Goal: Task Accomplishment & Management: Use online tool/utility

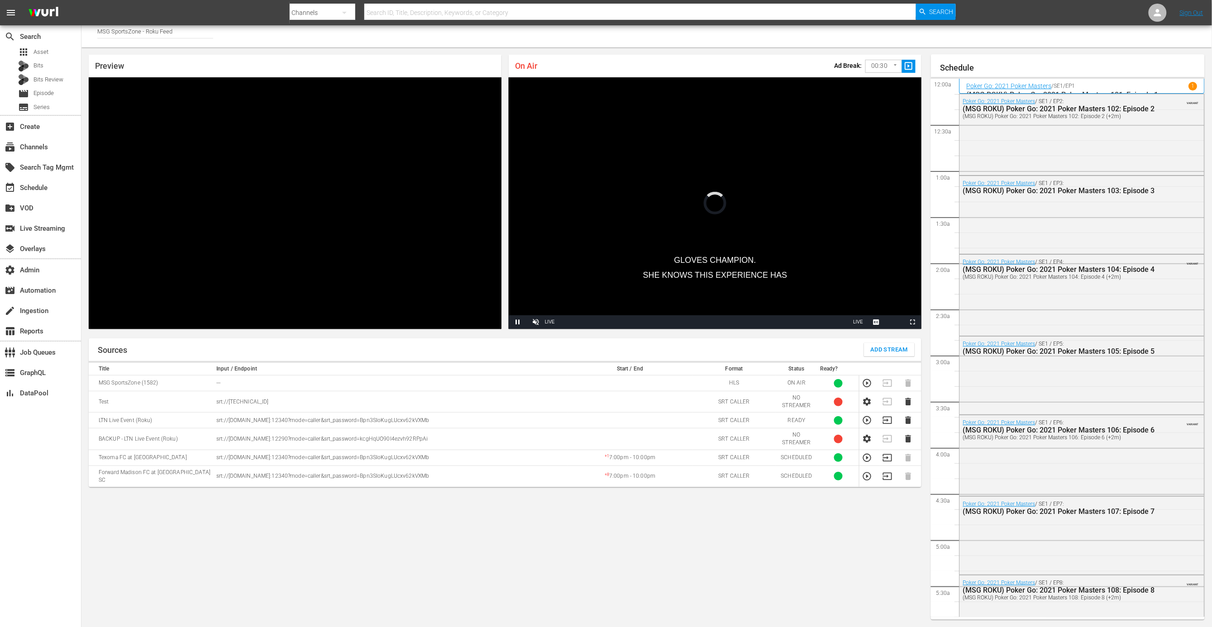
scroll to position [1743, 0]
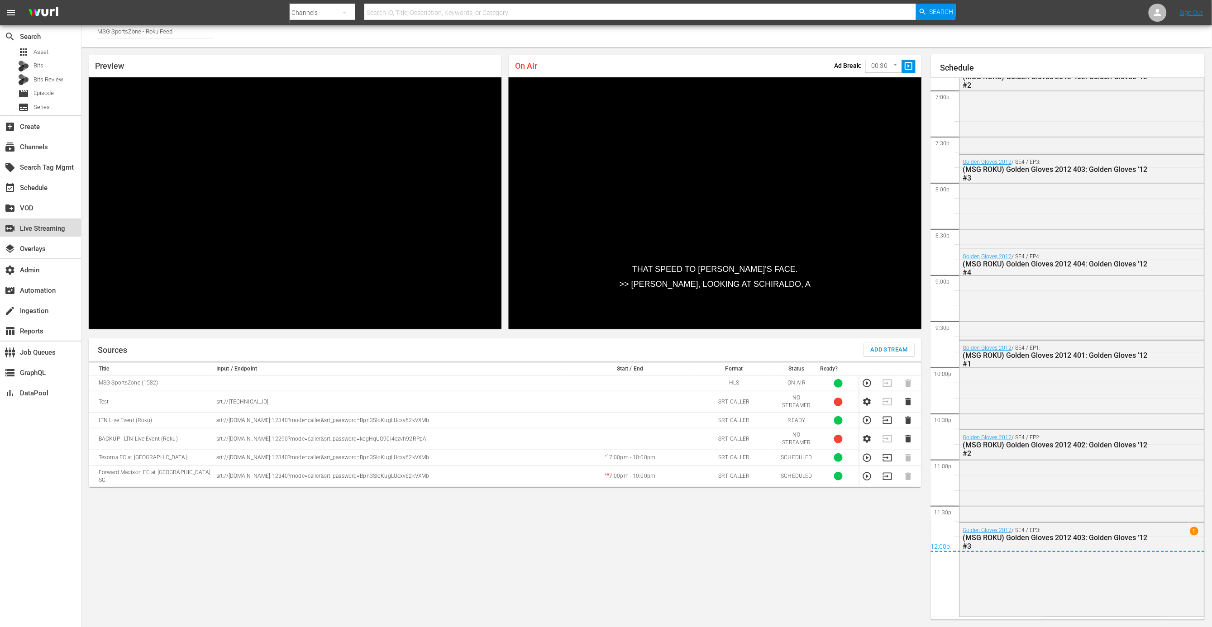
click at [50, 231] on div "switch_video Live Streaming" at bounding box center [25, 227] width 51 height 8
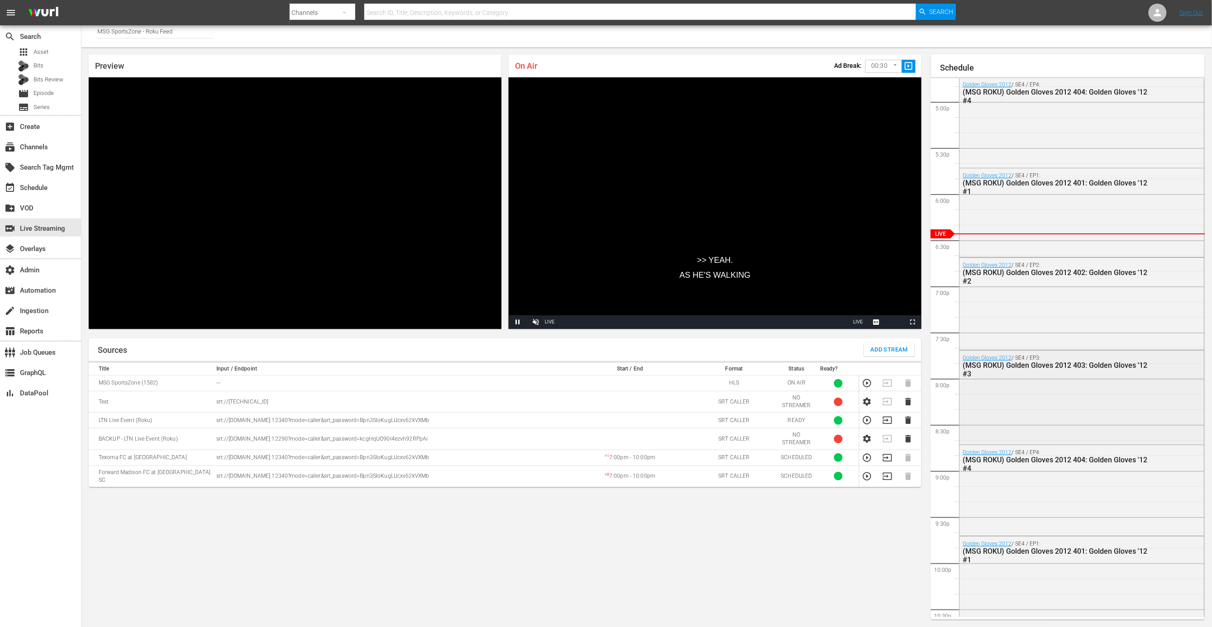
scroll to position [1540, 0]
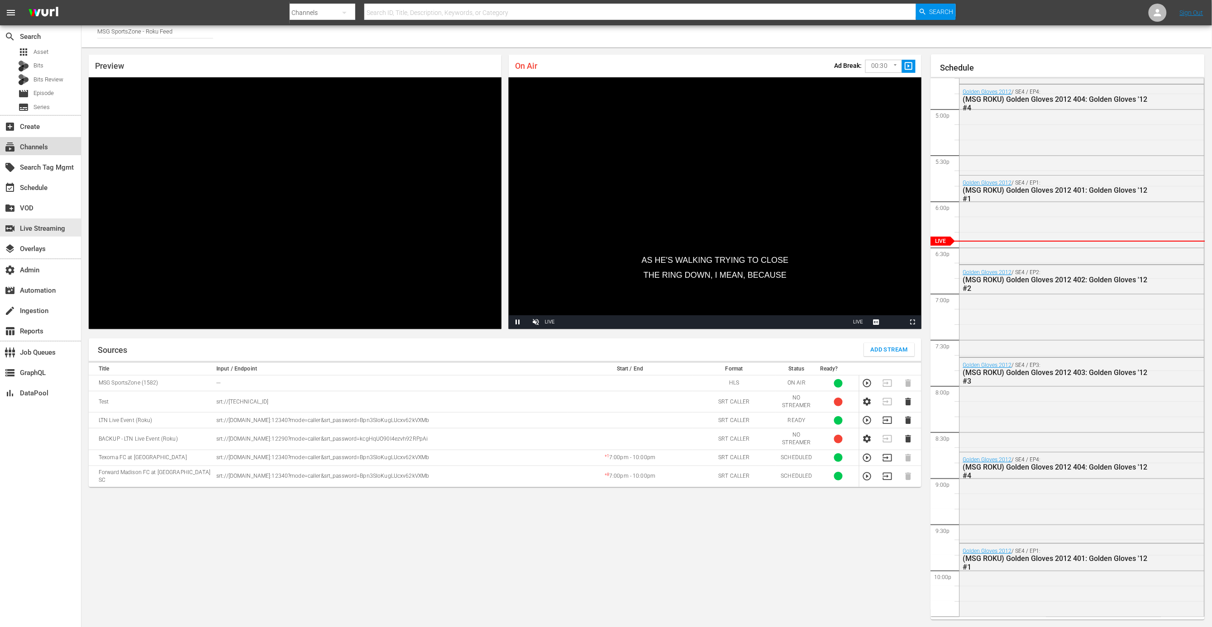
click at [48, 150] on div "subscriptions Channels" at bounding box center [25, 146] width 51 height 8
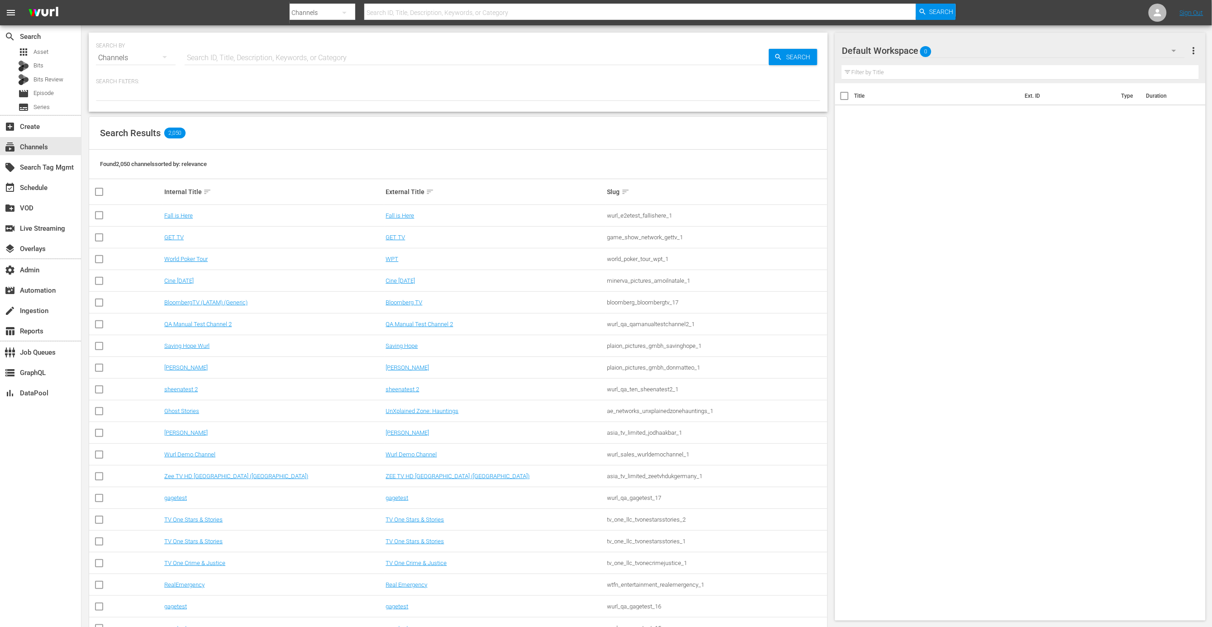
click at [256, 59] on input "text" at bounding box center [477, 58] width 584 height 22
type input "ms"
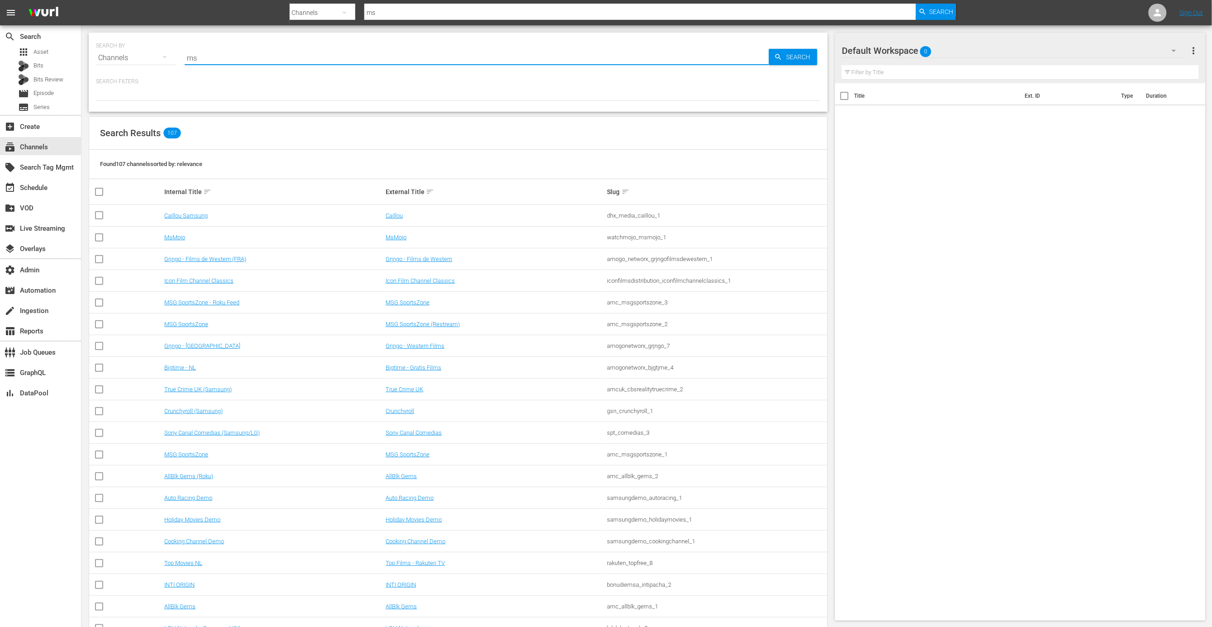
type input "m"
type input "msg"
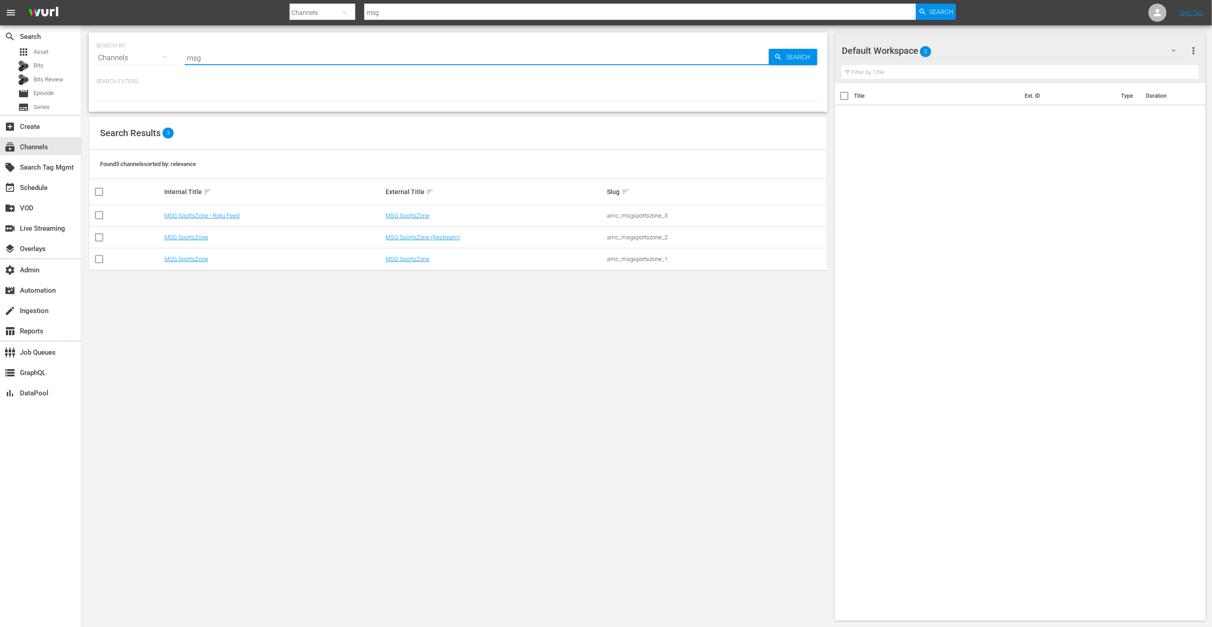
click at [442, 271] on div "SEARCH BY Search By Channels Search ID, Title, Description, Keywords, or Catego…" at bounding box center [458, 326] width 754 height 603
click at [425, 261] on link "MSG SportsZone" at bounding box center [408, 259] width 44 height 7
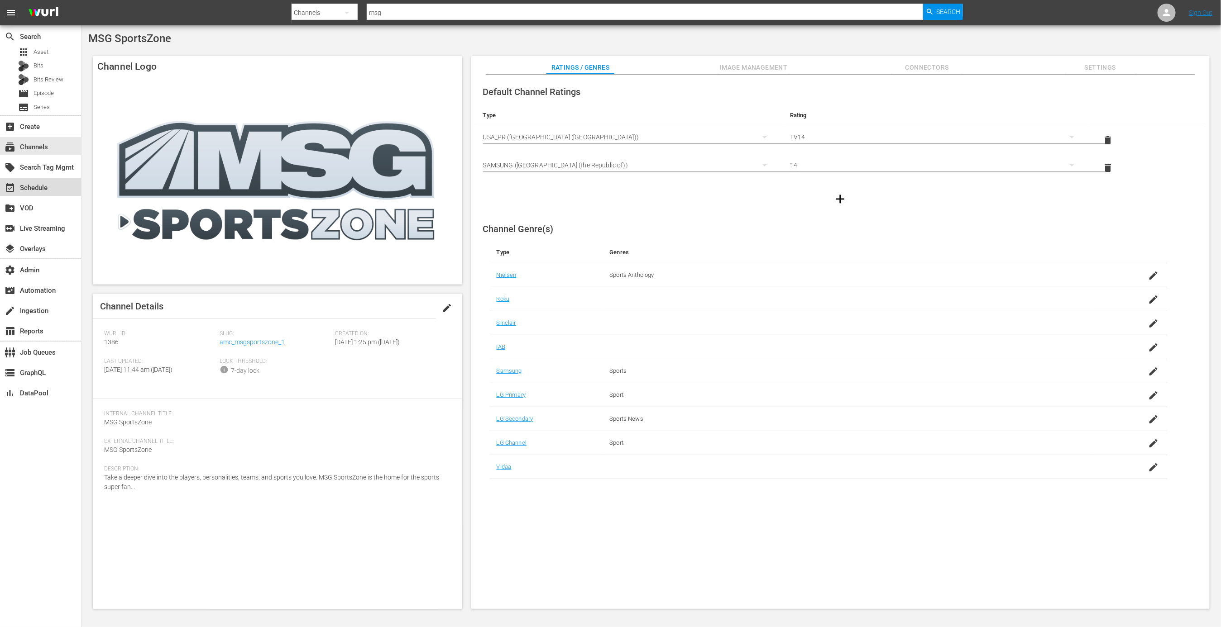
click at [38, 191] on div "event_available Schedule" at bounding box center [25, 186] width 51 height 8
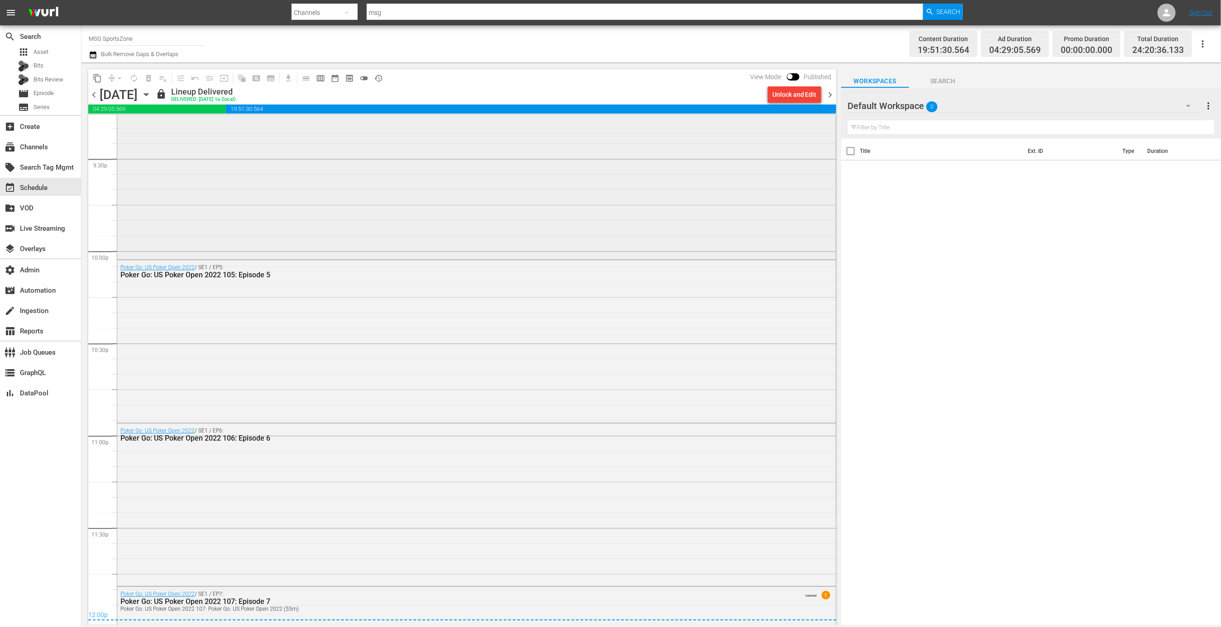
scroll to position [3727, 0]
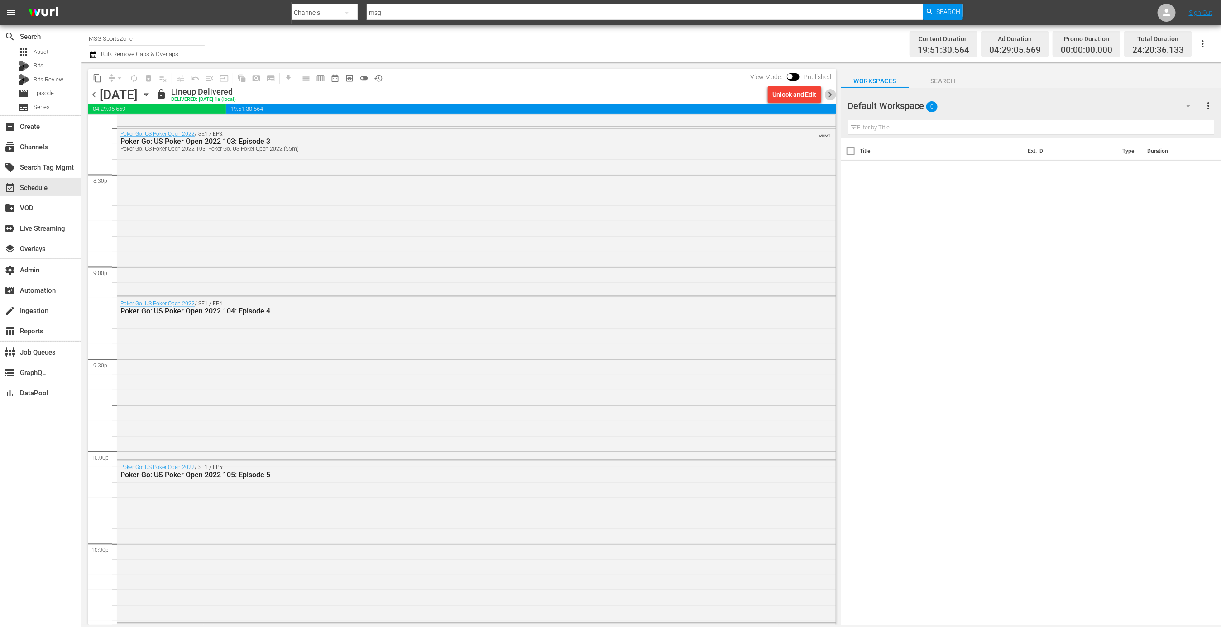
click at [829, 93] on span "chevron_right" at bounding box center [830, 94] width 11 height 11
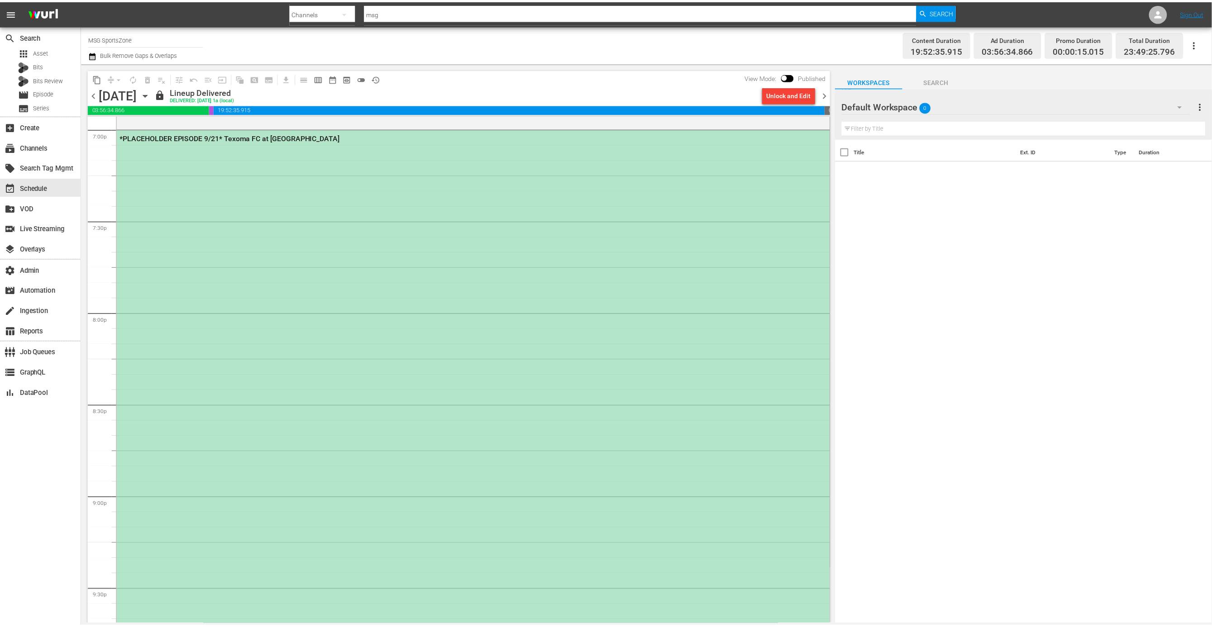
scroll to position [3347, 0]
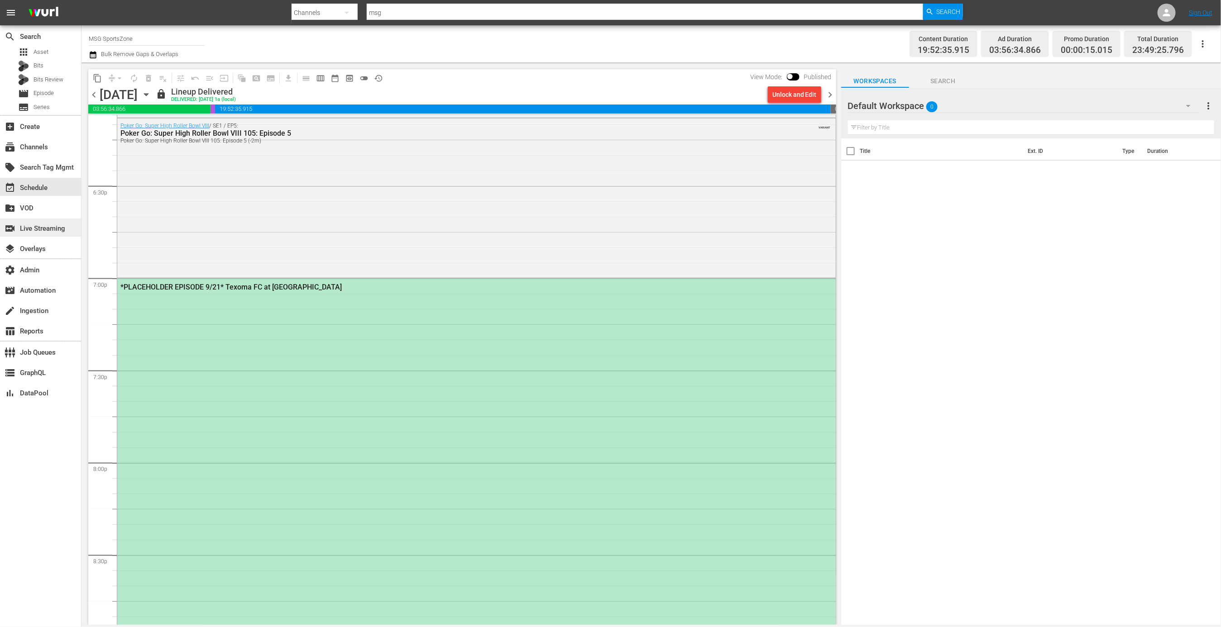
click at [51, 231] on div "switch_video Live Streaming" at bounding box center [25, 227] width 51 height 8
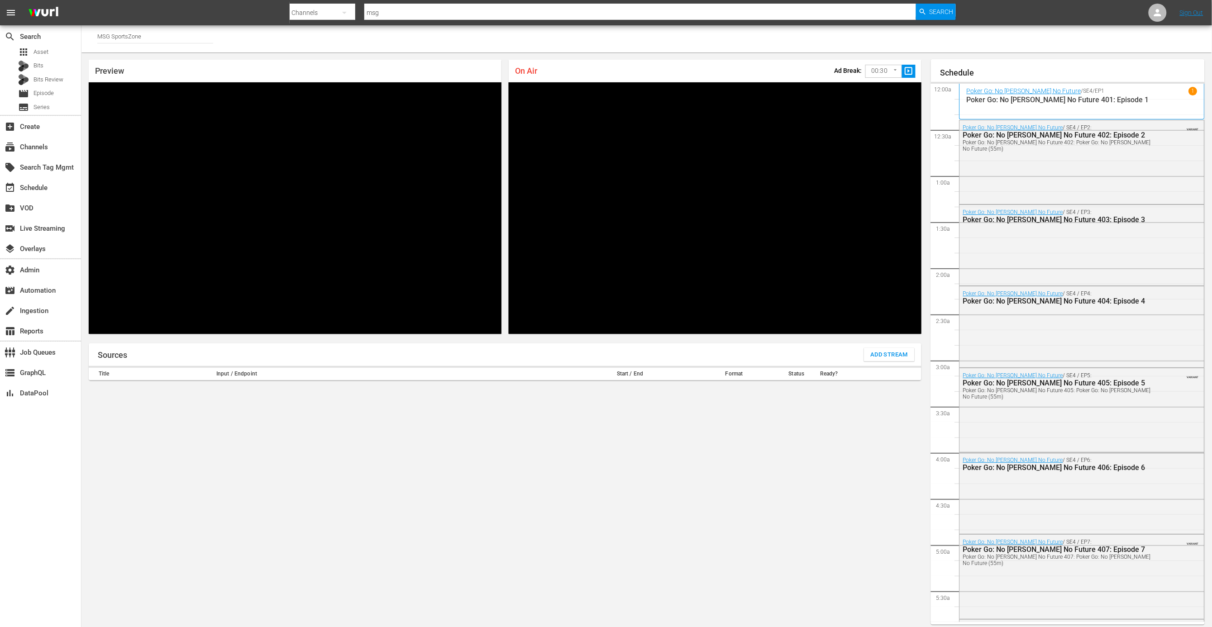
scroll to position [1506, 0]
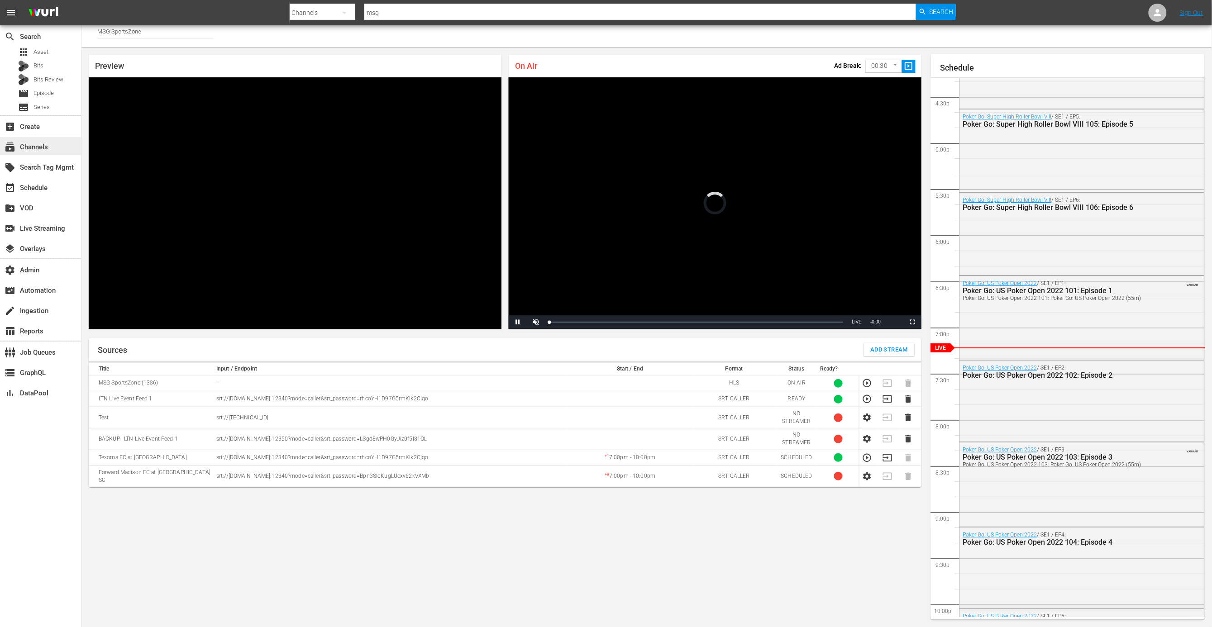
click at [60, 149] on div "subscriptions Channels" at bounding box center [40, 146] width 81 height 18
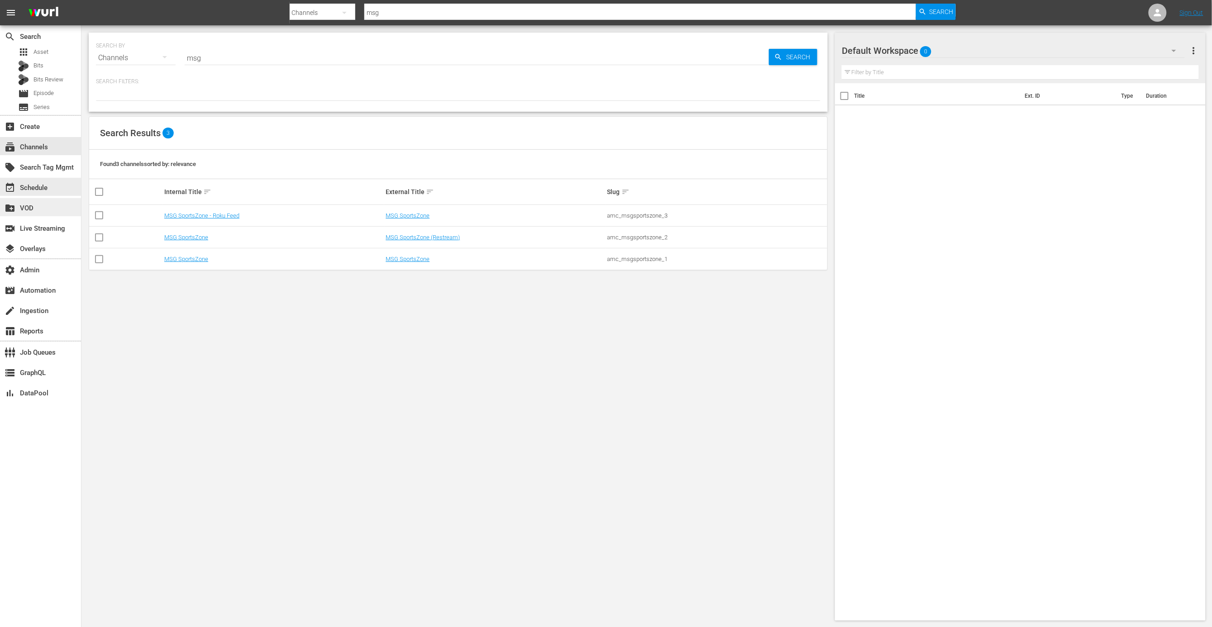
click at [61, 198] on div "create_new_folder VOD" at bounding box center [40, 207] width 81 height 18
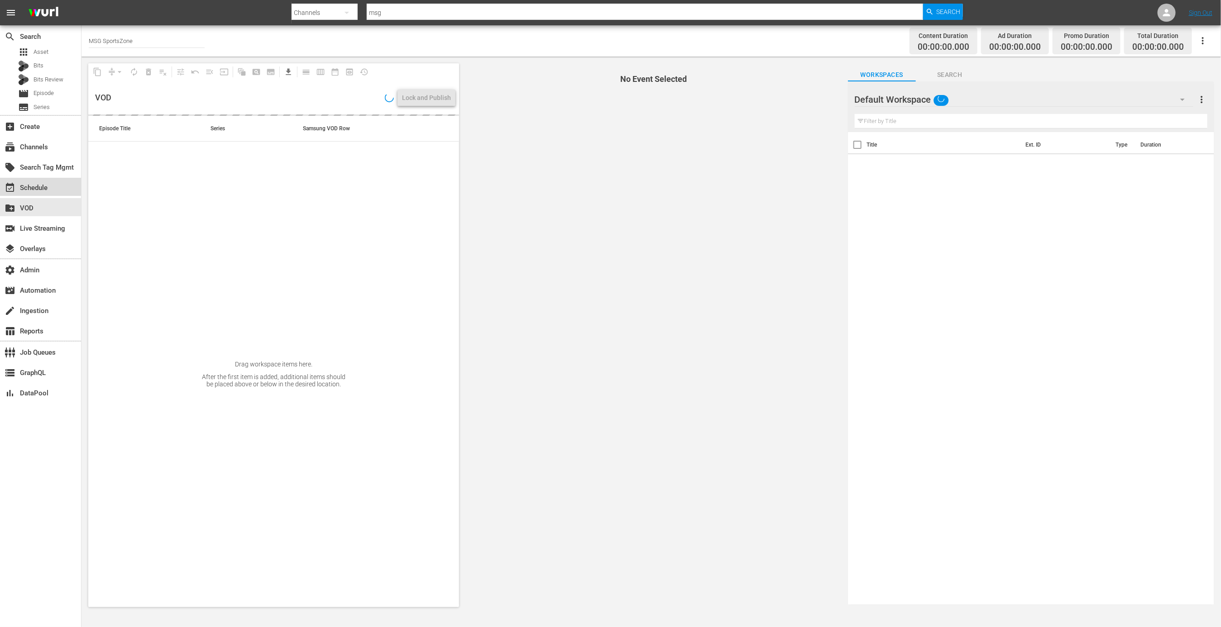
click at [56, 187] on div "event_available Schedule" at bounding box center [40, 187] width 81 height 18
